Goal: Submit feedback/report problem: Submit feedback/report problem

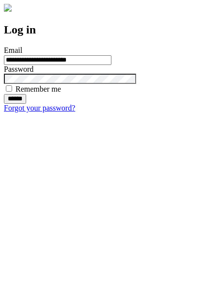
type input "**********"
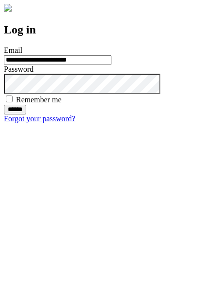
click at [26, 114] on input "******" at bounding box center [15, 110] width 22 height 10
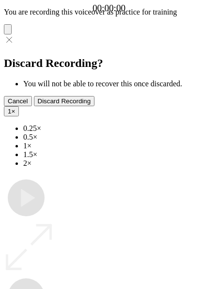
type input "**********"
